Goal: Task Accomplishment & Management: Manage account settings

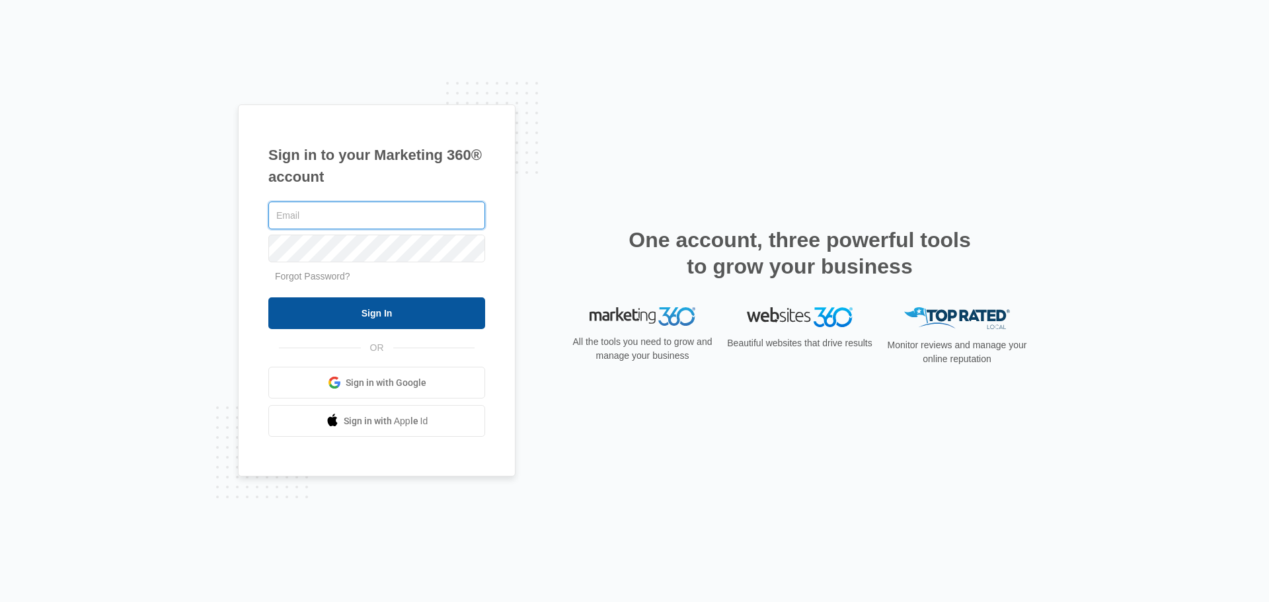
type input "[EMAIL_ADDRESS][DOMAIN_NAME]"
click at [433, 313] on input "Sign In" at bounding box center [376, 313] width 217 height 32
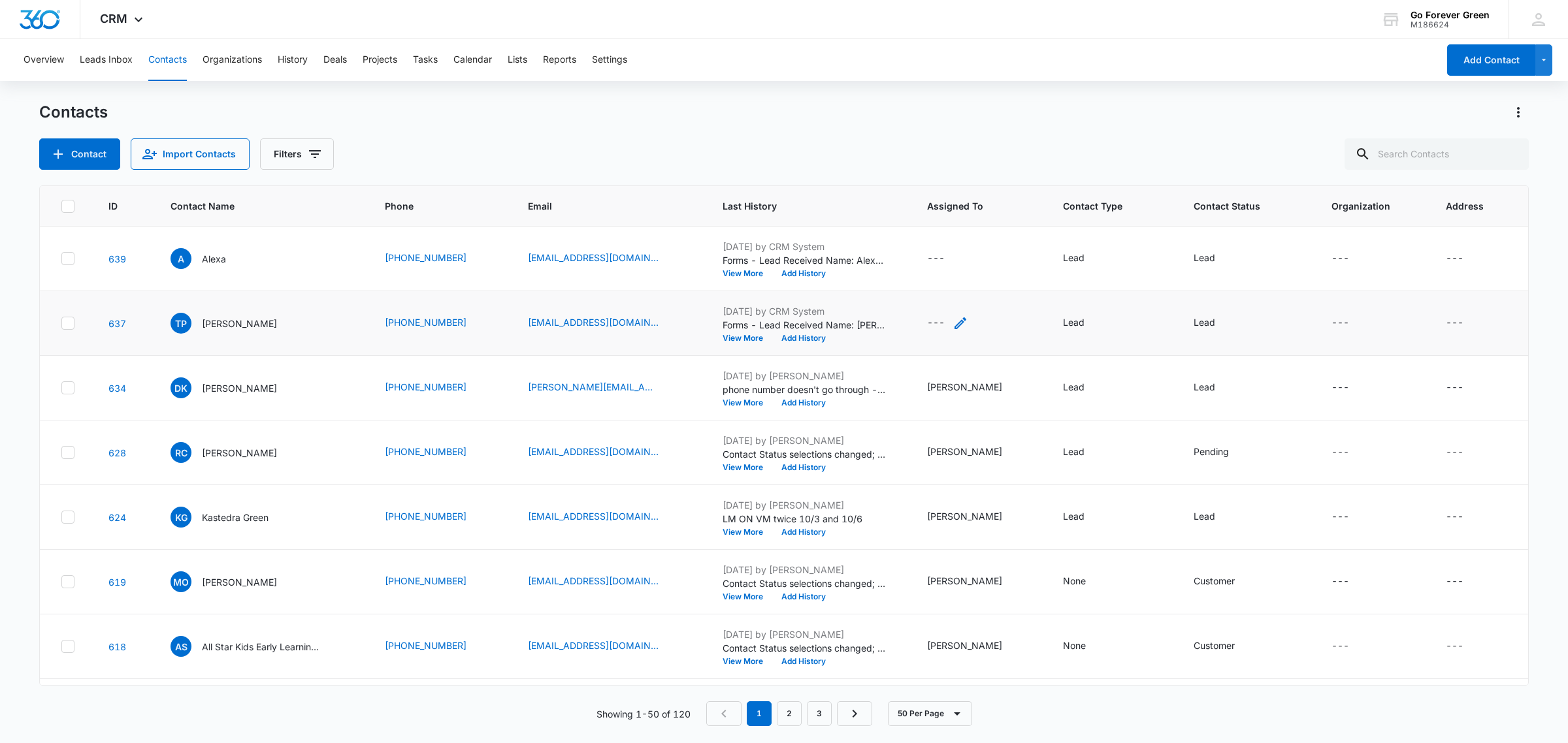
click at [963, 323] on icon "Assigned To - - Select to Edit Field" at bounding box center [960, 323] width 12 height 12
click at [932, 237] on div at bounding box center [936, 240] width 53 height 17
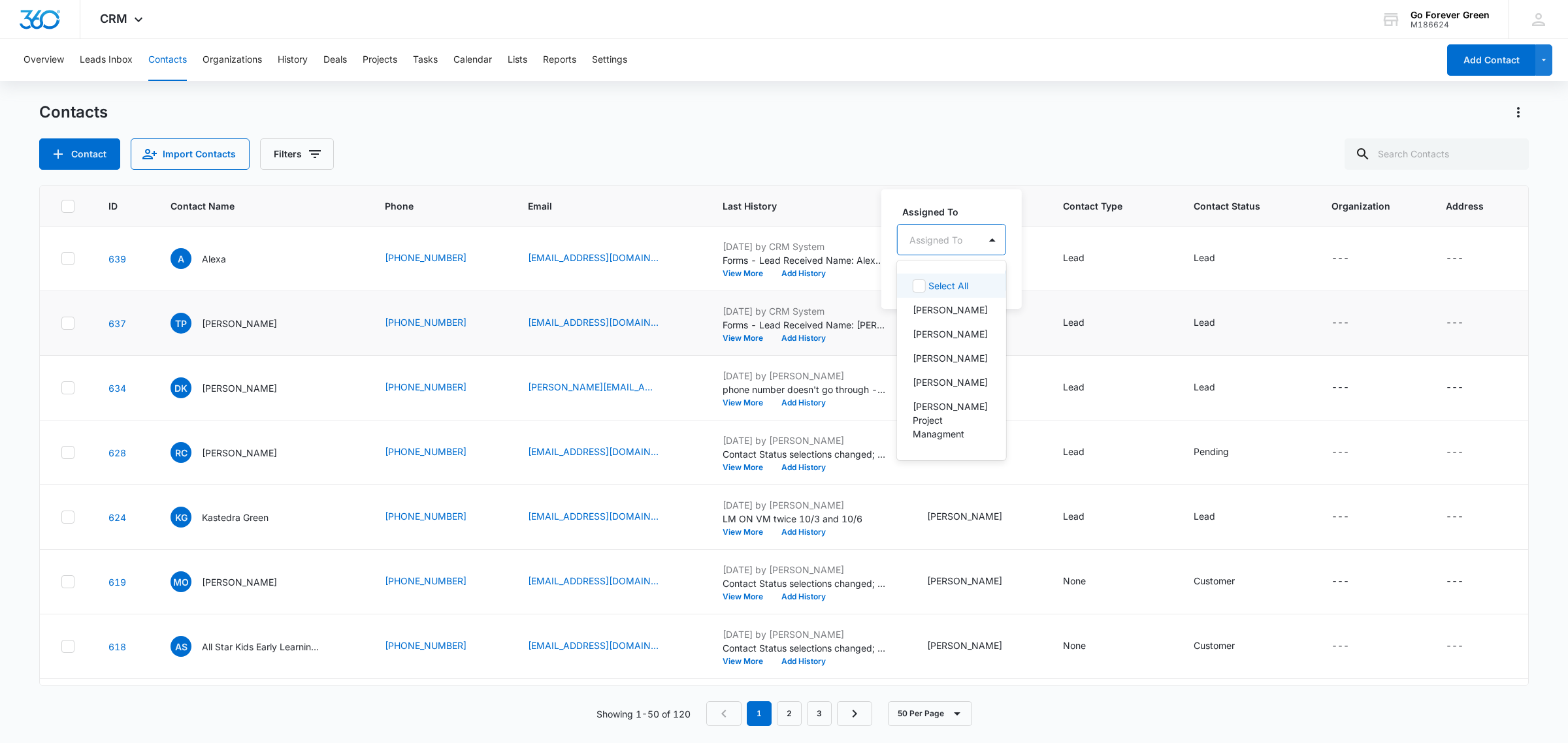
click at [923, 250] on div "Assigned To" at bounding box center [938, 240] width 82 height 30
click at [938, 452] on p "[PERSON_NAME]" at bounding box center [950, 458] width 75 height 14
click at [972, 196] on div "Assigned To Yvette Perez Cancel Save" at bounding box center [971, 248] width 180 height 121
click at [1023, 273] on button "Save" at bounding box center [1026, 281] width 39 height 25
click at [960, 262] on icon "Assigned To - - Select to Edit Field" at bounding box center [960, 259] width 16 height 16
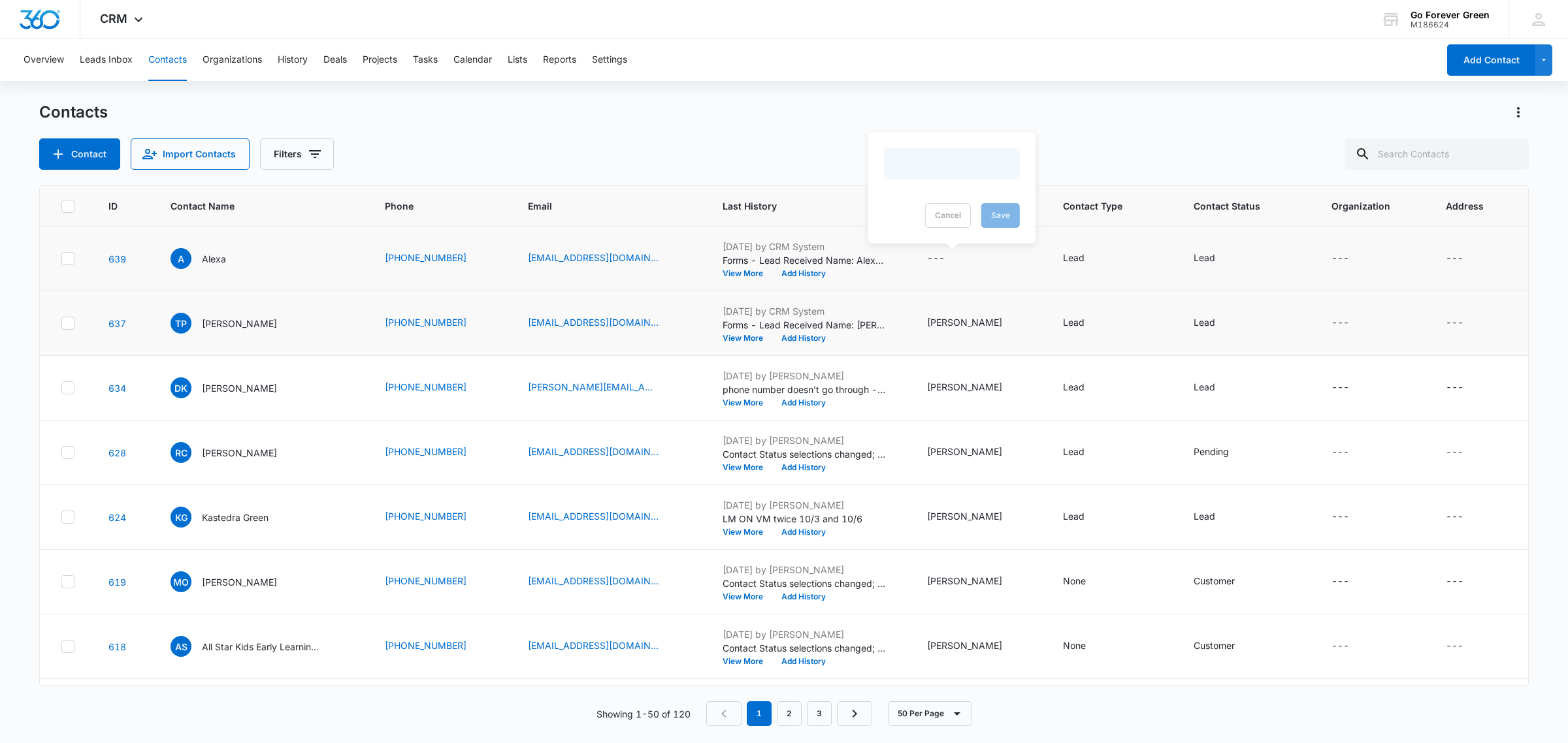
click at [948, 171] on div at bounding box center [951, 164] width 136 height 32
click at [948, 171] on div at bounding box center [936, 175] width 53 height 17
click at [958, 386] on p "[PERSON_NAME]" at bounding box center [950, 393] width 75 height 14
click at [1001, 136] on div "Assigned To Yvette Perez Cancel Save" at bounding box center [971, 183] width 180 height 121
click at [1010, 222] on button "Save" at bounding box center [1026, 215] width 39 height 25
